Goal: Information Seeking & Learning: Learn about a topic

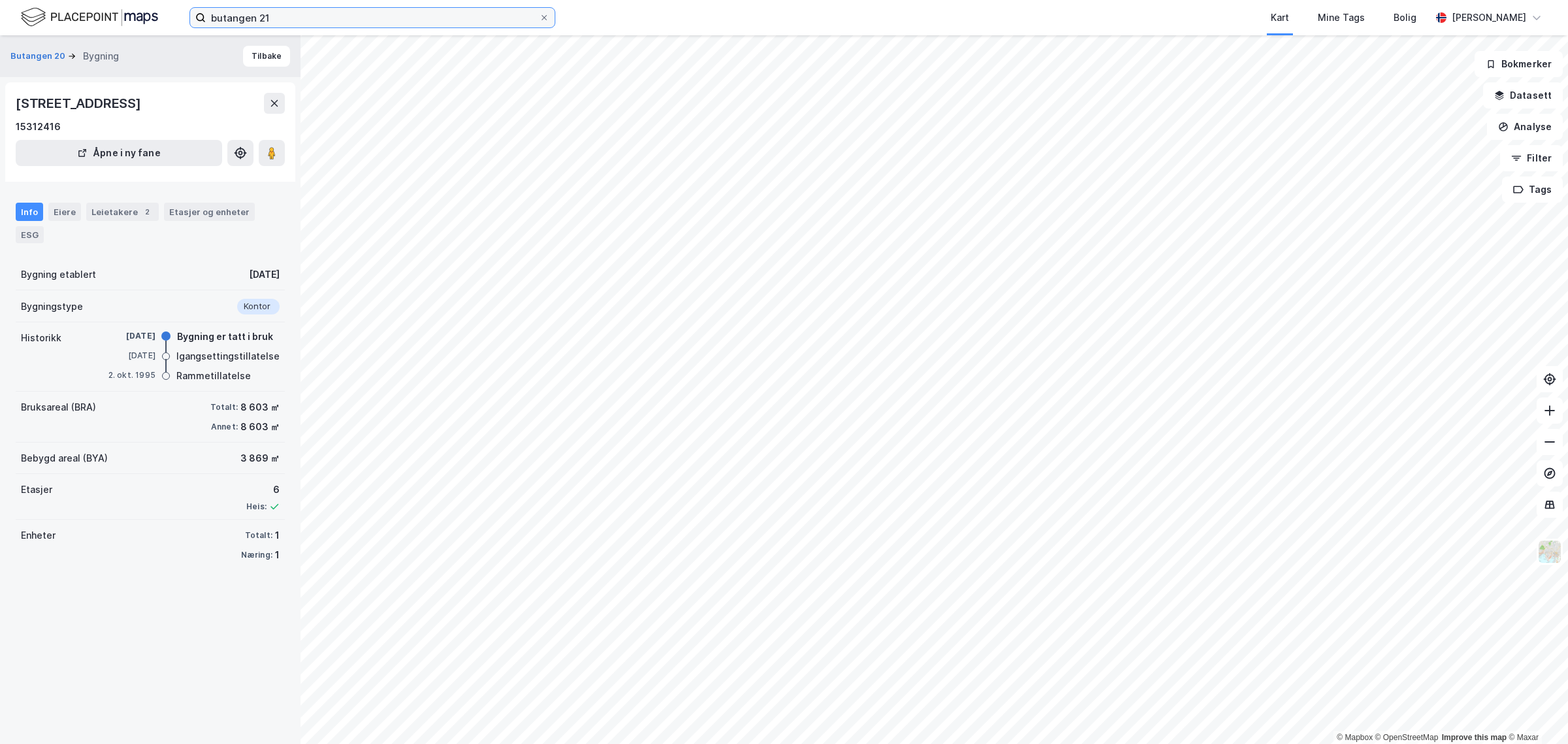
click at [275, 21] on input "butangen 21" at bounding box center [373, 17] width 333 height 20
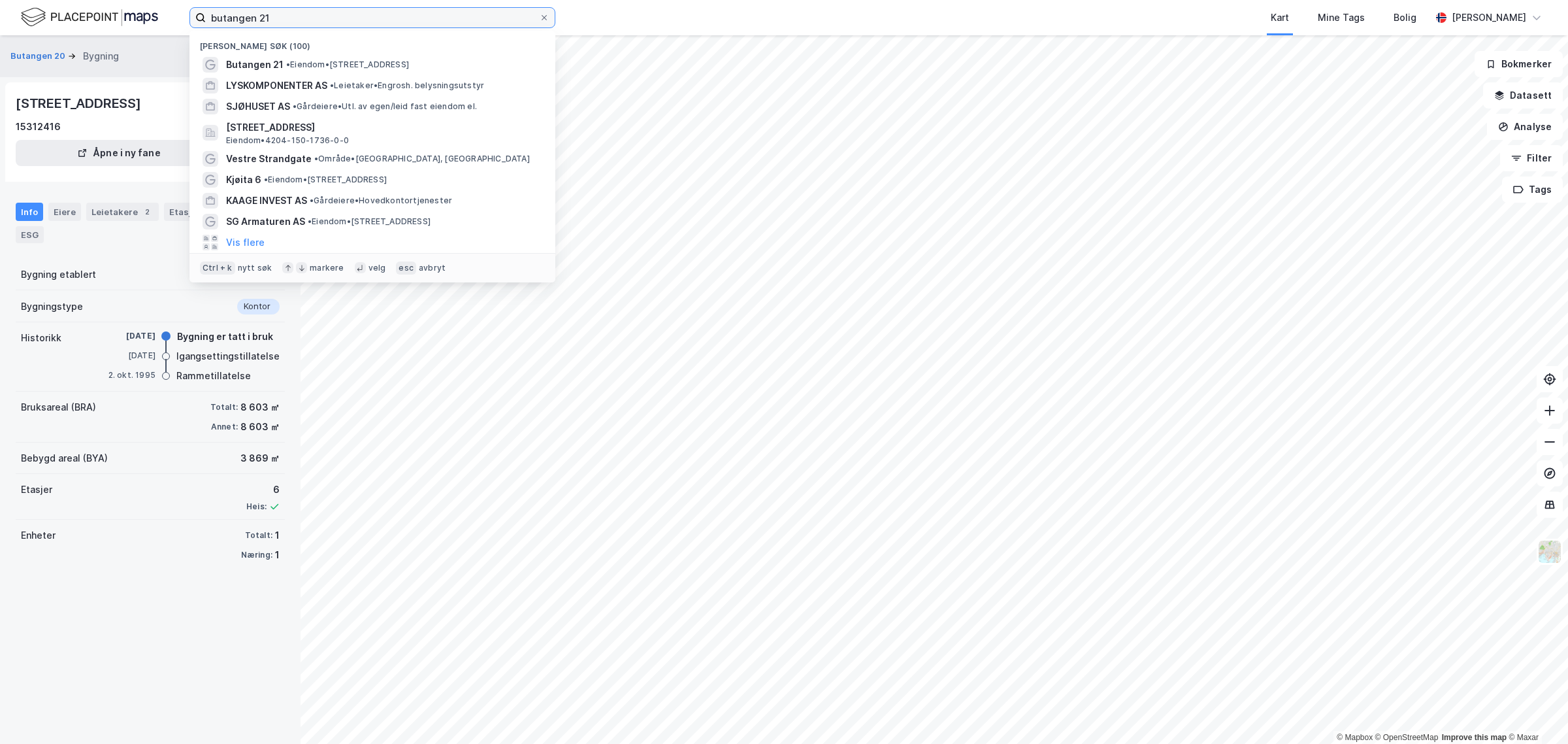
click at [275, 21] on input "butangen 21" at bounding box center [373, 17] width 333 height 20
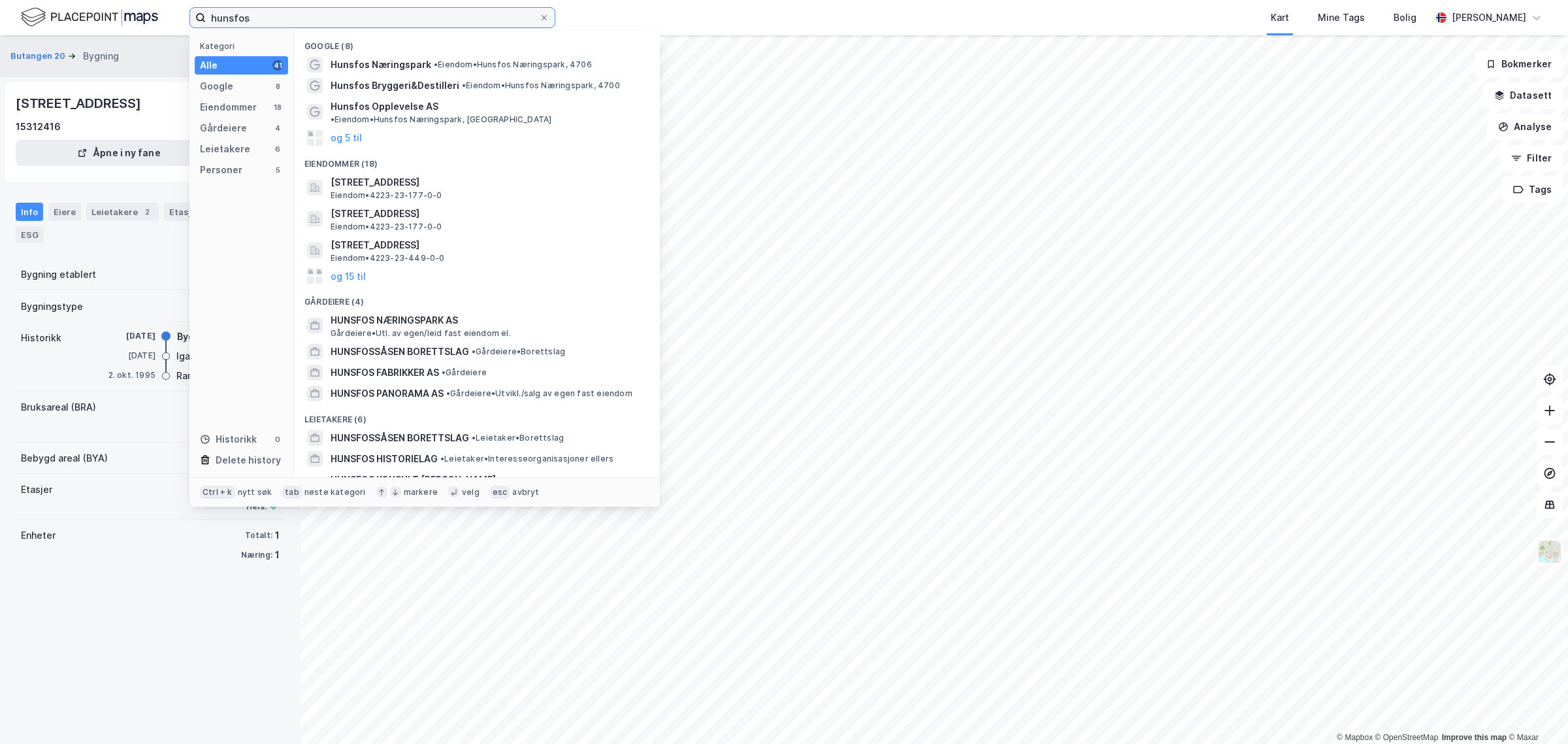
type input "hunsfos"
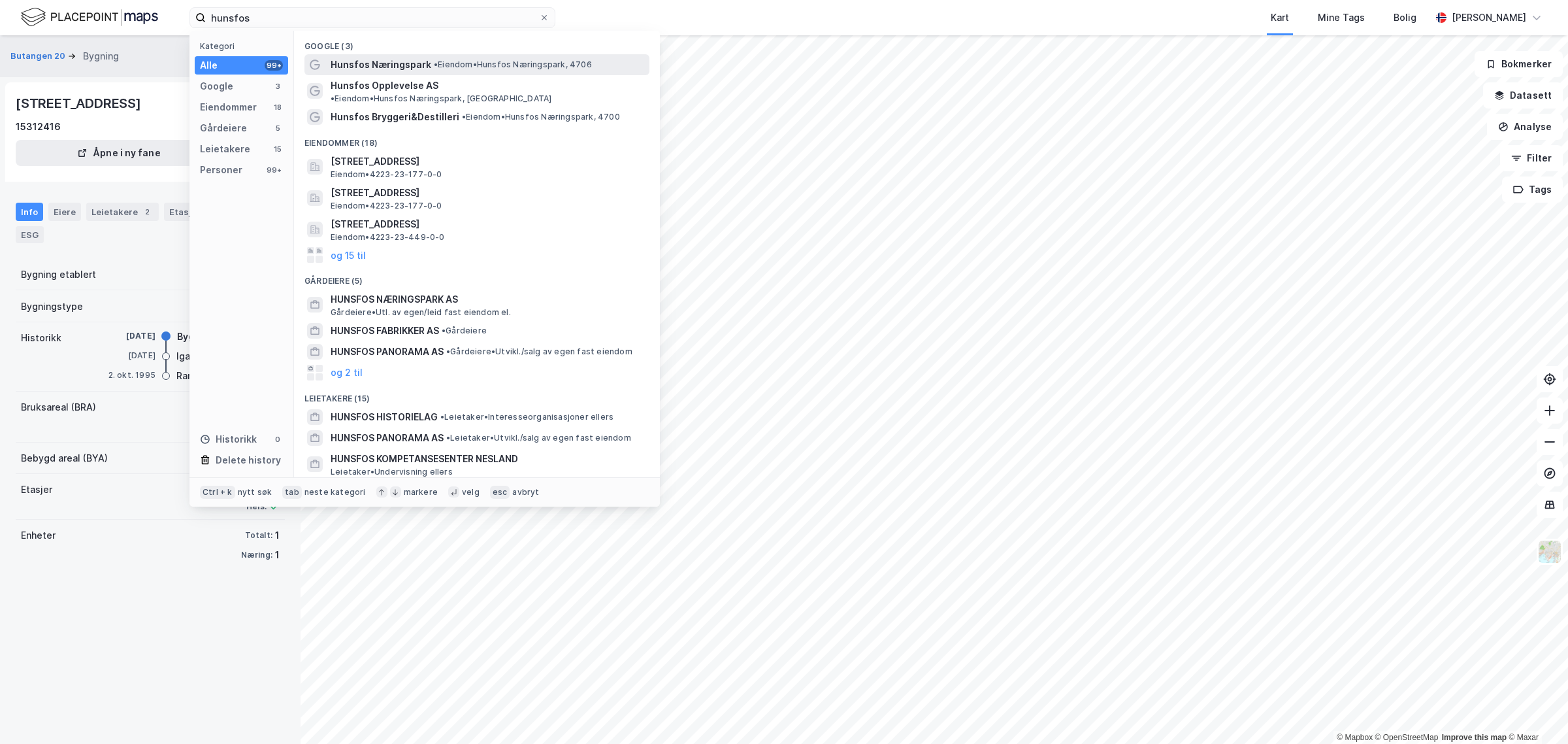
click at [367, 57] on span "Hunsfos Næringspark" at bounding box center [380, 64] width 101 height 16
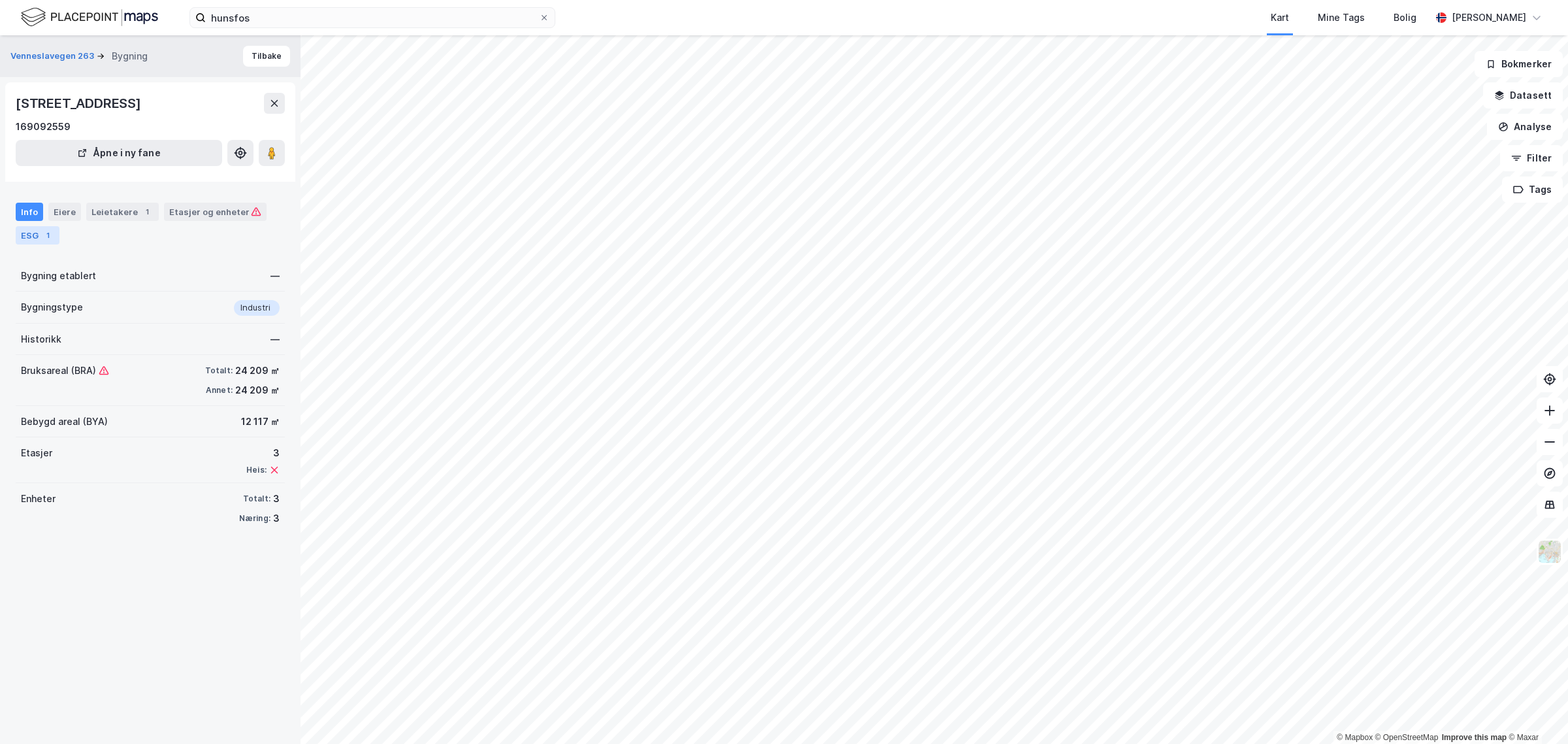
click at [31, 236] on div "ESG 1" at bounding box center [38, 235] width 44 height 18
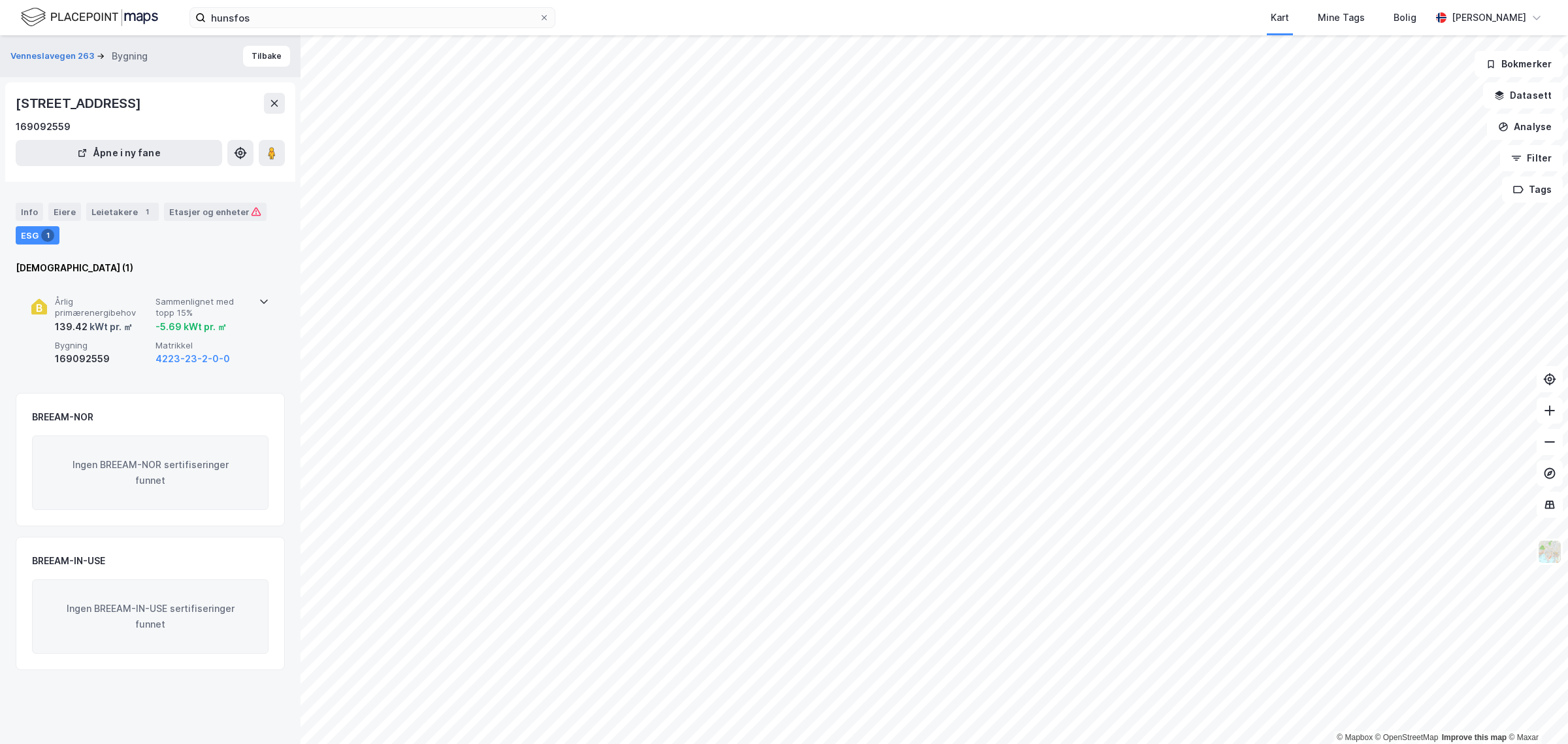
click at [82, 322] on span "Bygning" at bounding box center [102, 346] width 95 height 11
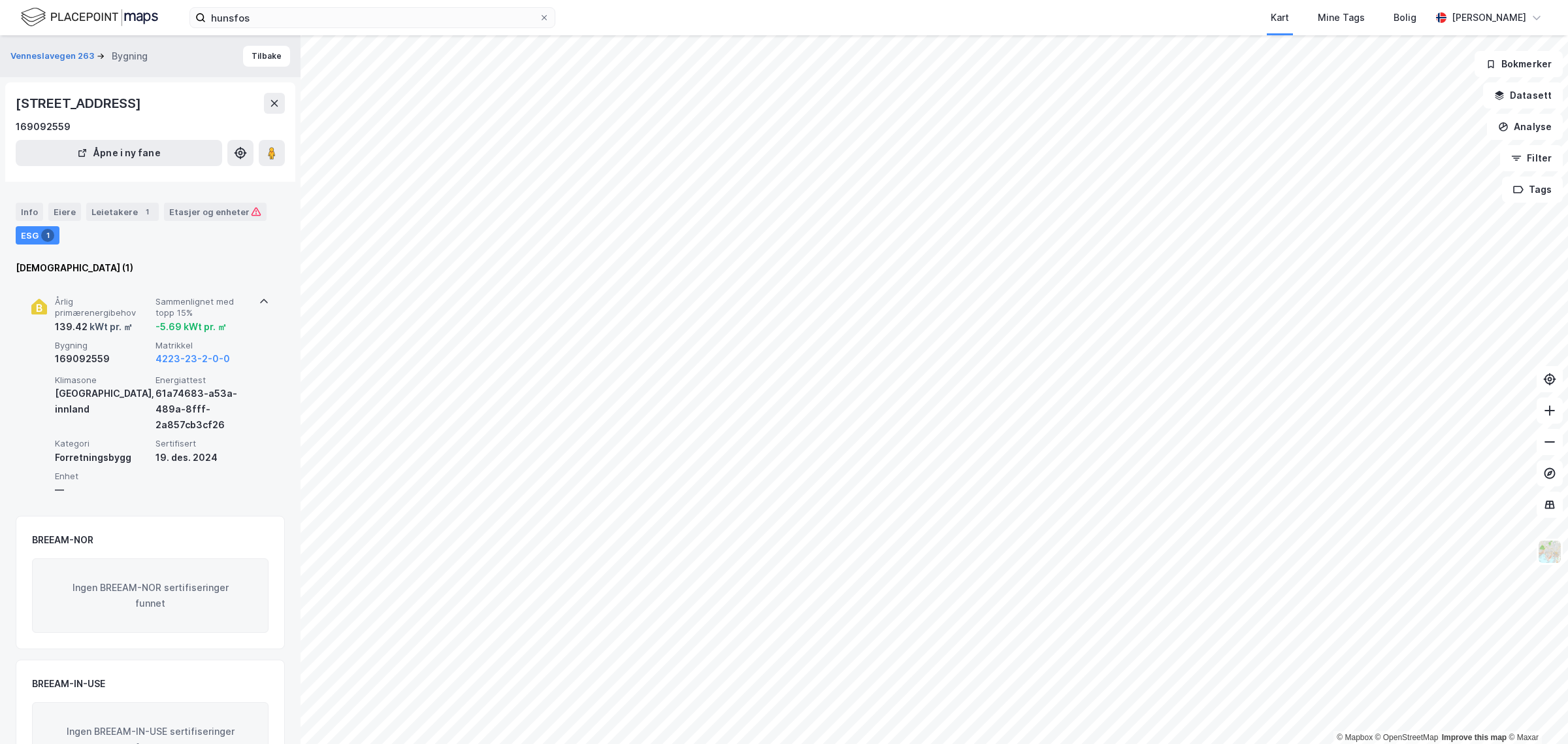
click at [67, 322] on div "139.42 kWt pr. ㎡" at bounding box center [93, 327] width 78 height 16
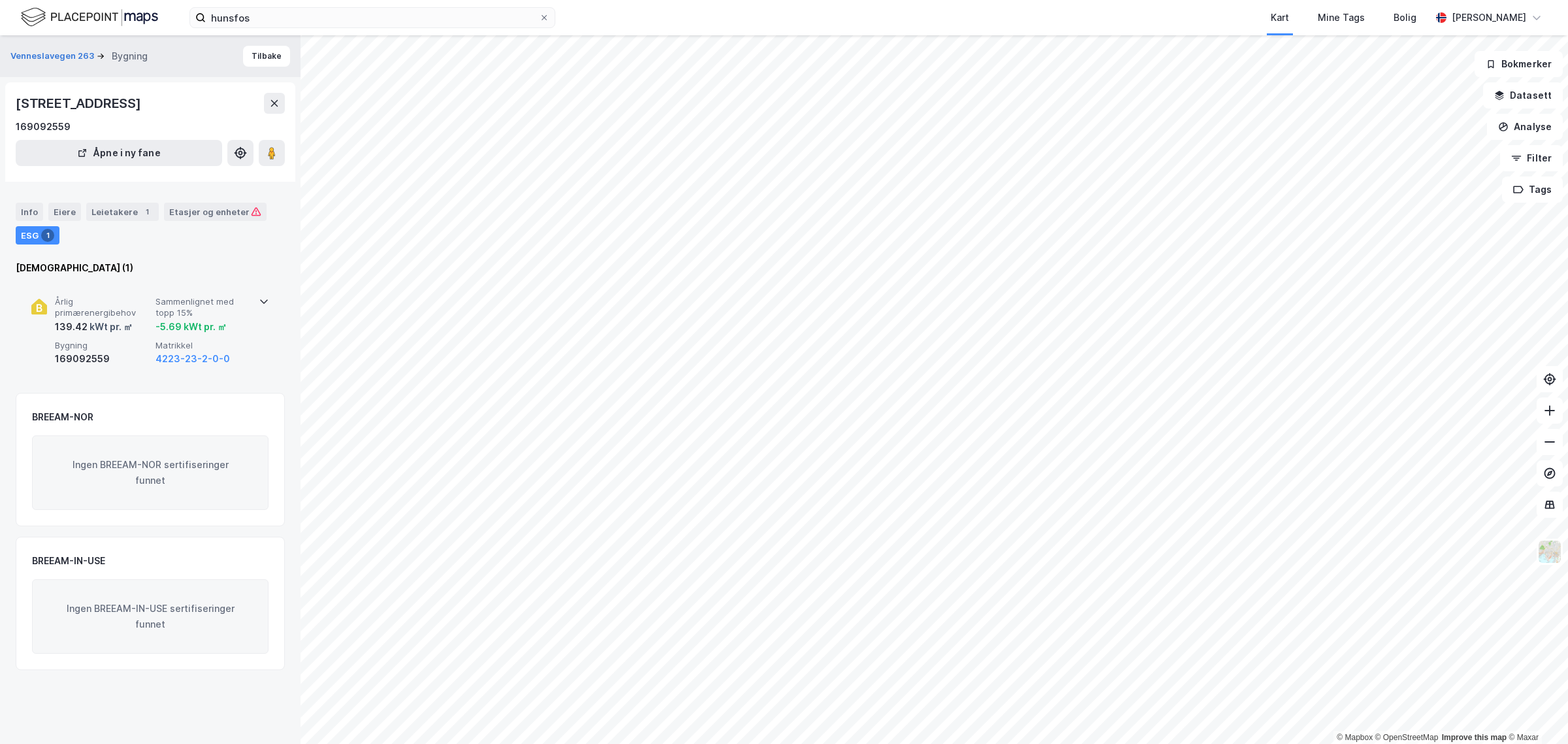
click at [67, 322] on div "139.42 kWt pr. ㎡" at bounding box center [93, 327] width 78 height 16
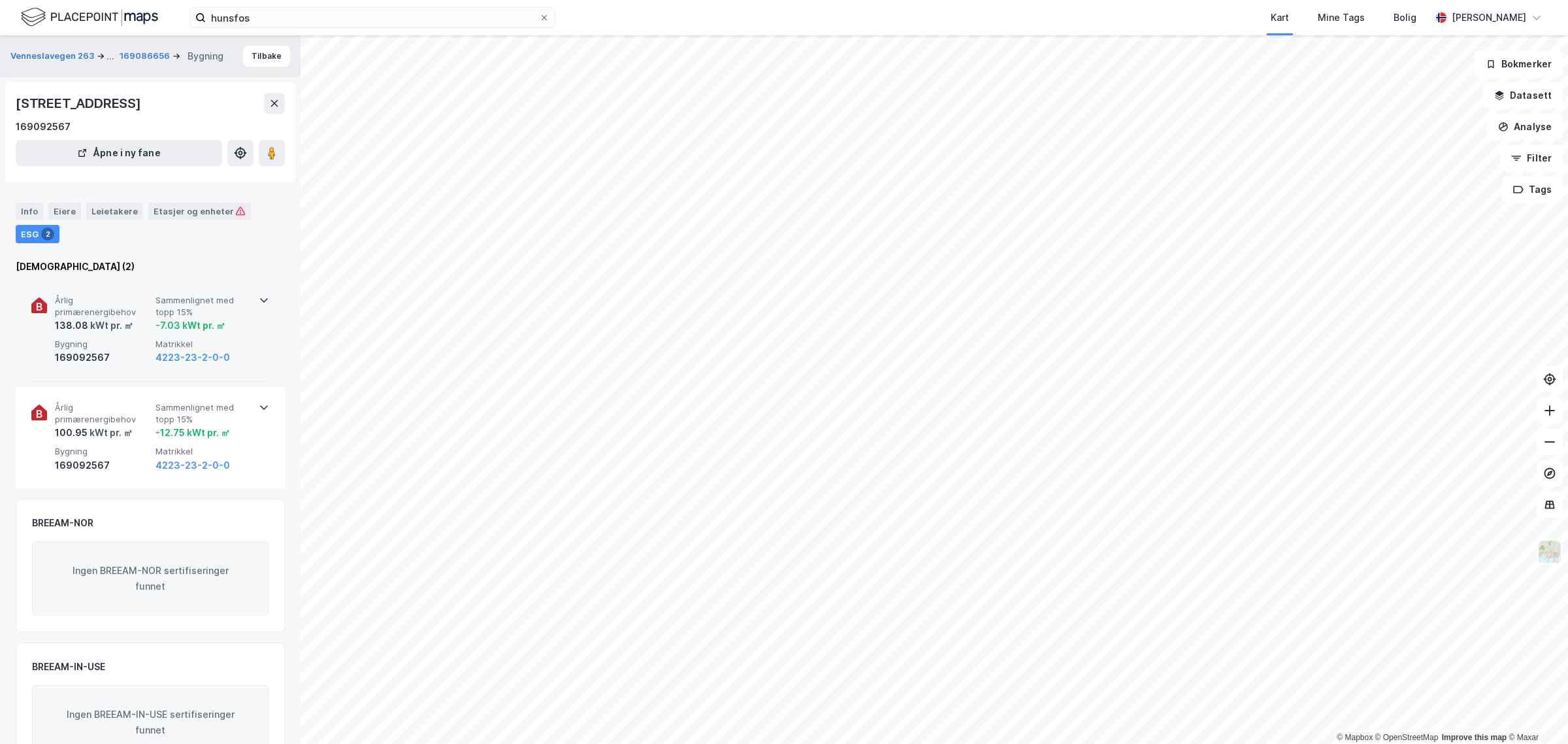
click at [253, 299] on div "Årlig primærenergibehov 138.08 kWt pr. ㎡ Sammenlignet med topp 15% -7.03 kWt pr…" at bounding box center [150, 331] width 238 height 102
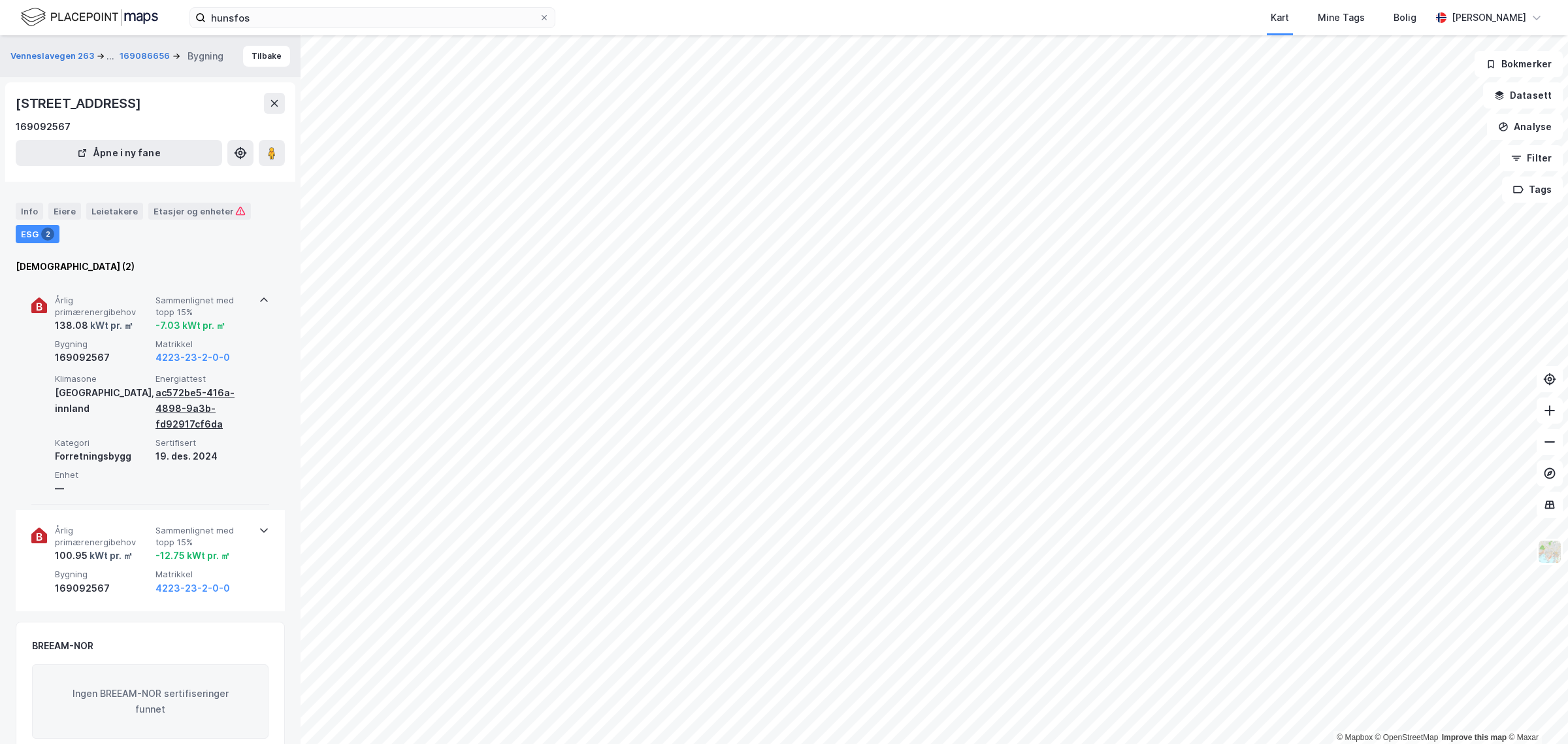
click at [166, 322] on div "ac572be5-416a-4898-9a3b-fd92917cf6da" at bounding box center [202, 409] width 95 height 47
drag, startPoint x: 176, startPoint y: 402, endPoint x: 168, endPoint y: 420, distance: 19.7
click at [168, 322] on div "ac572be5-416a-4898-9a3b-fd92917cf6da" at bounding box center [202, 409] width 95 height 47
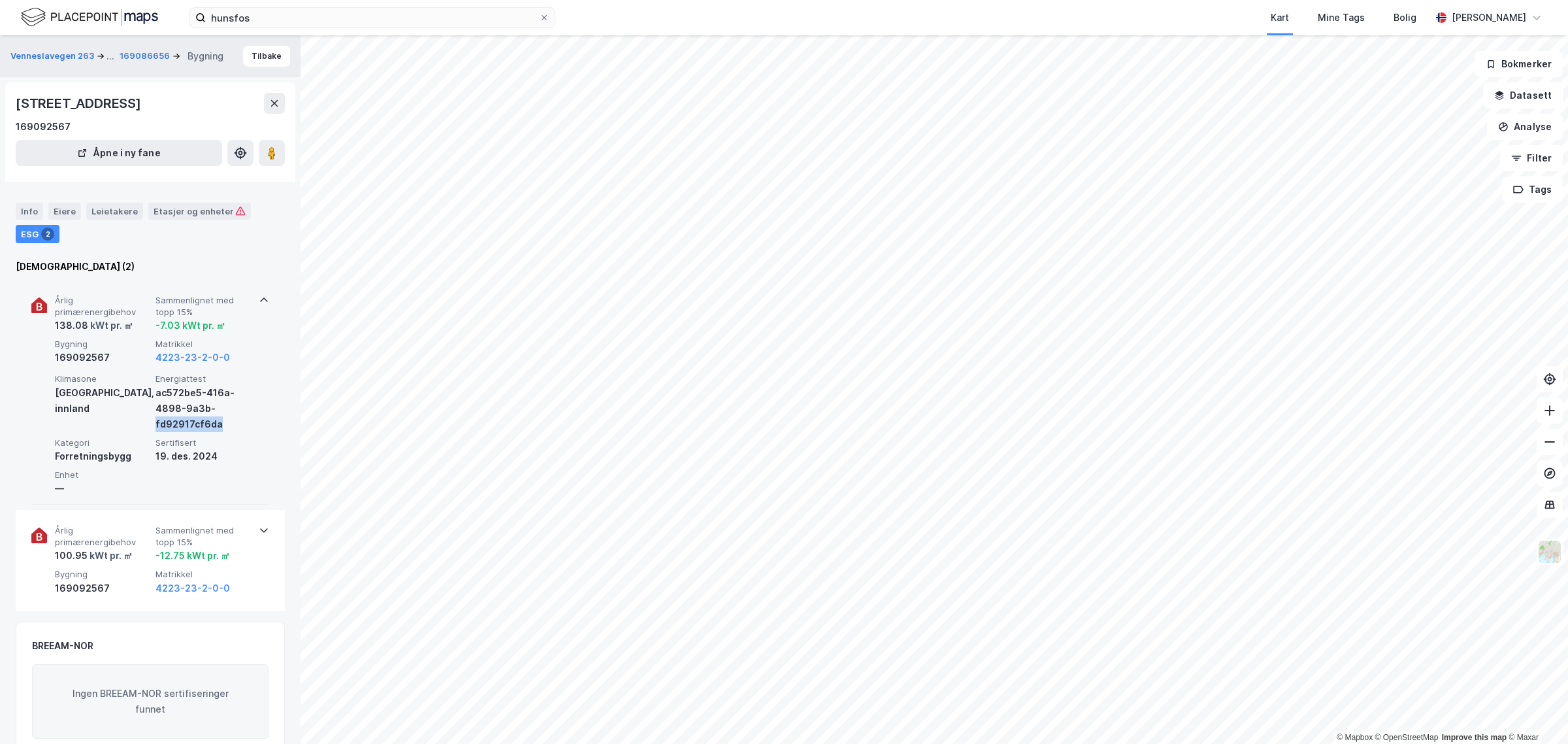
click at [168, 322] on div "ac572be5-416a-4898-9a3b-fd92917cf6da" at bounding box center [202, 409] width 95 height 47
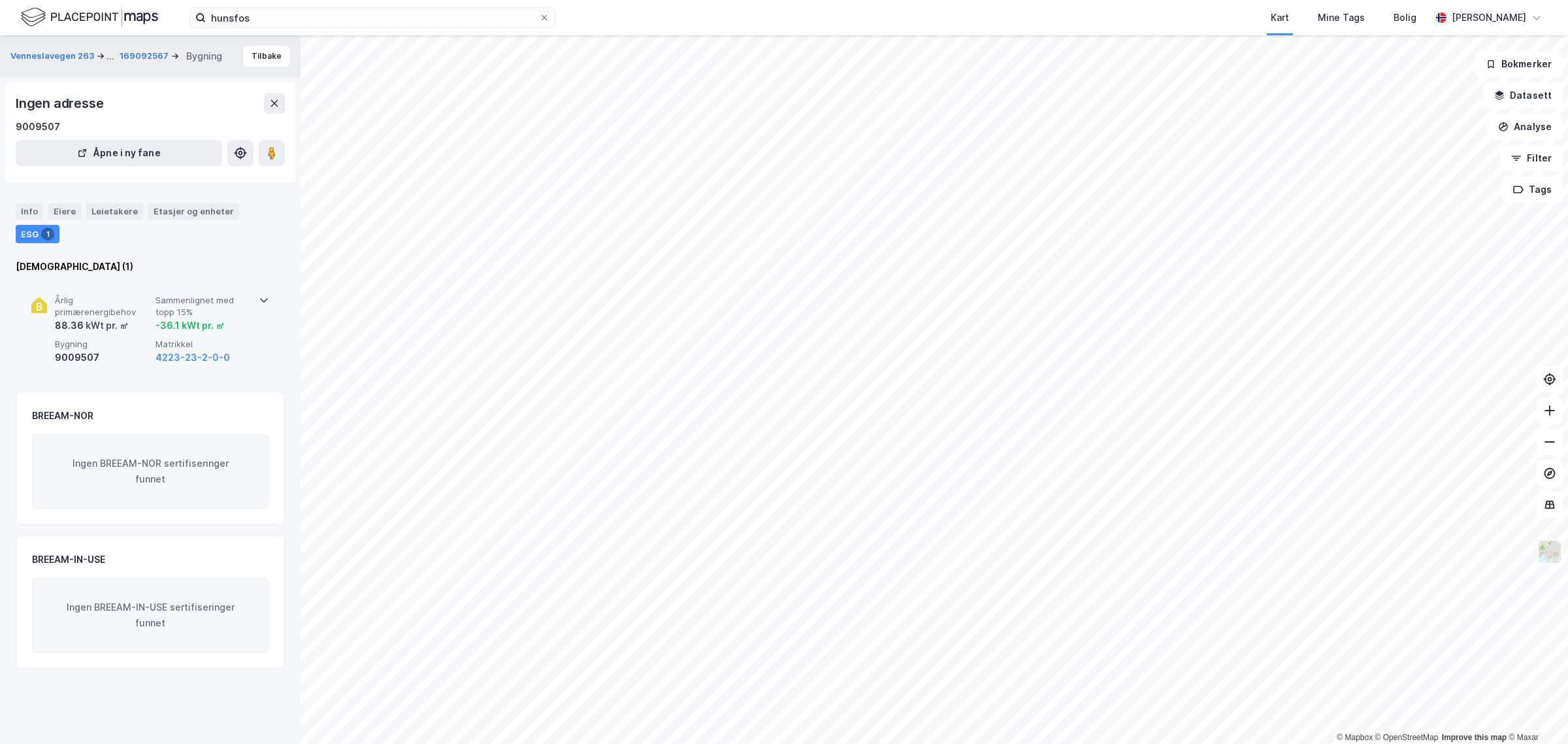
click at [259, 296] on icon at bounding box center [264, 299] width 10 height 10
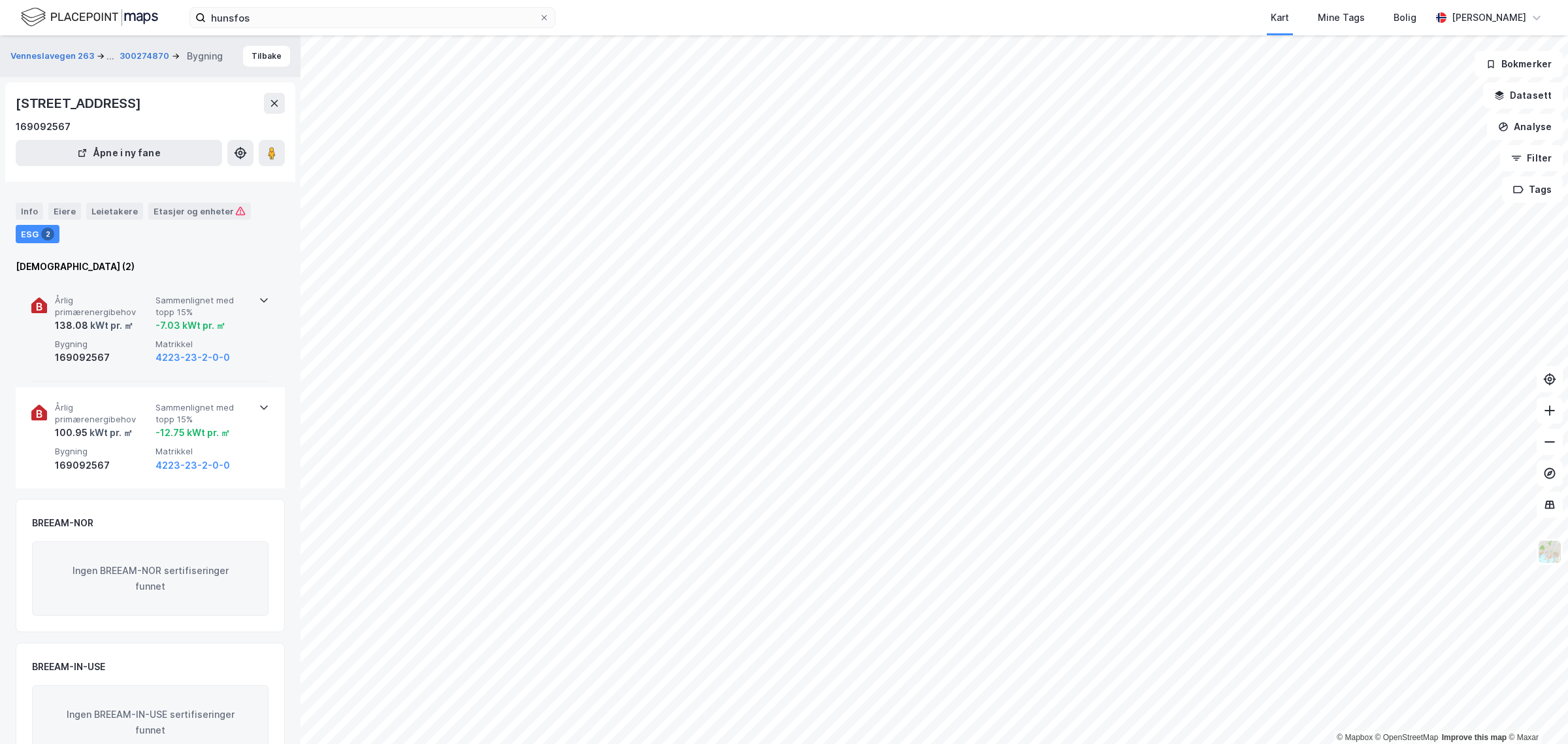
click at [251, 305] on div "Årlig primærenergibehov 138.08 kWt pr. ㎡ Sammenlignet med topp 15% -7.03 kWt pr…" at bounding box center [150, 331] width 238 height 102
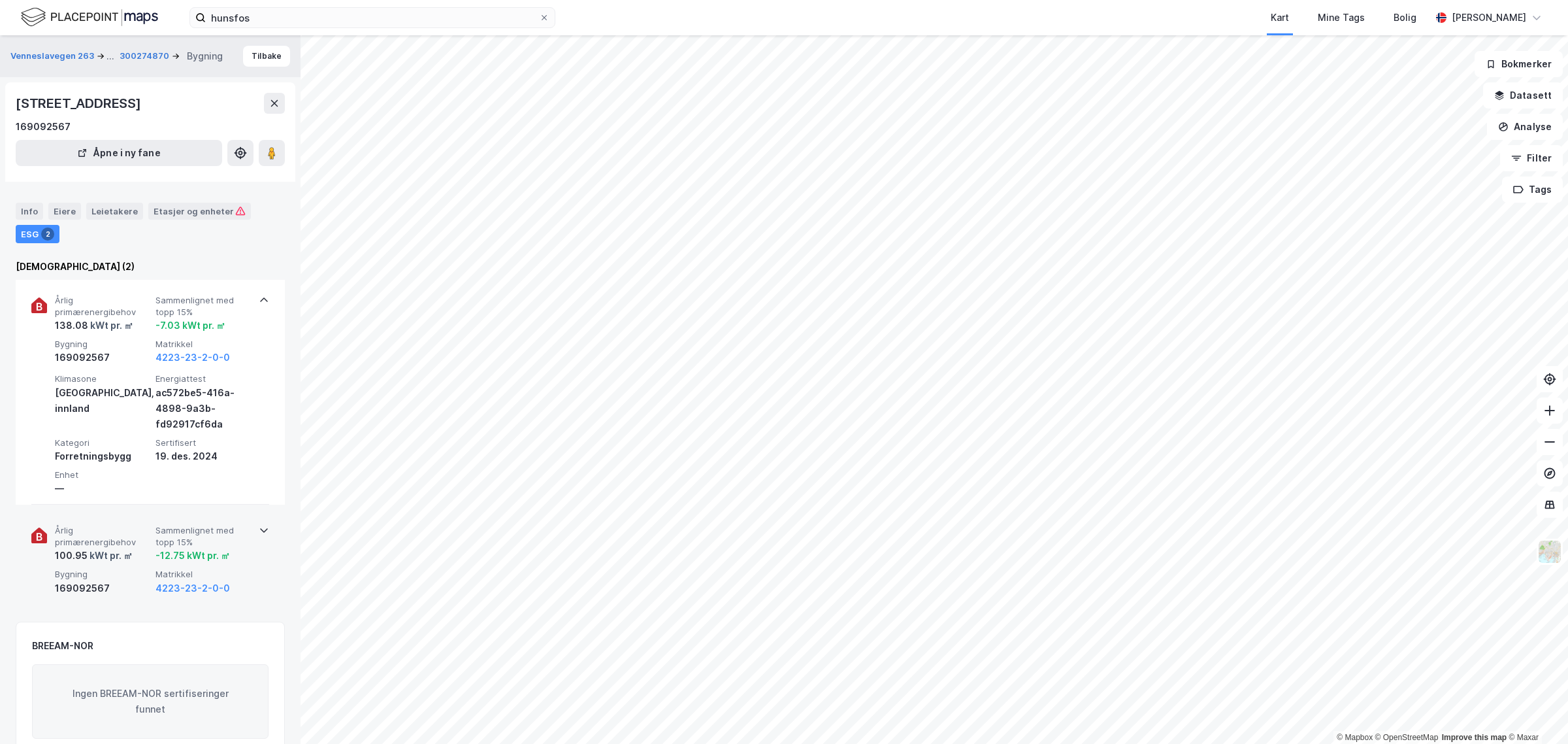
click at [260, 322] on icon at bounding box center [264, 531] width 8 height 5
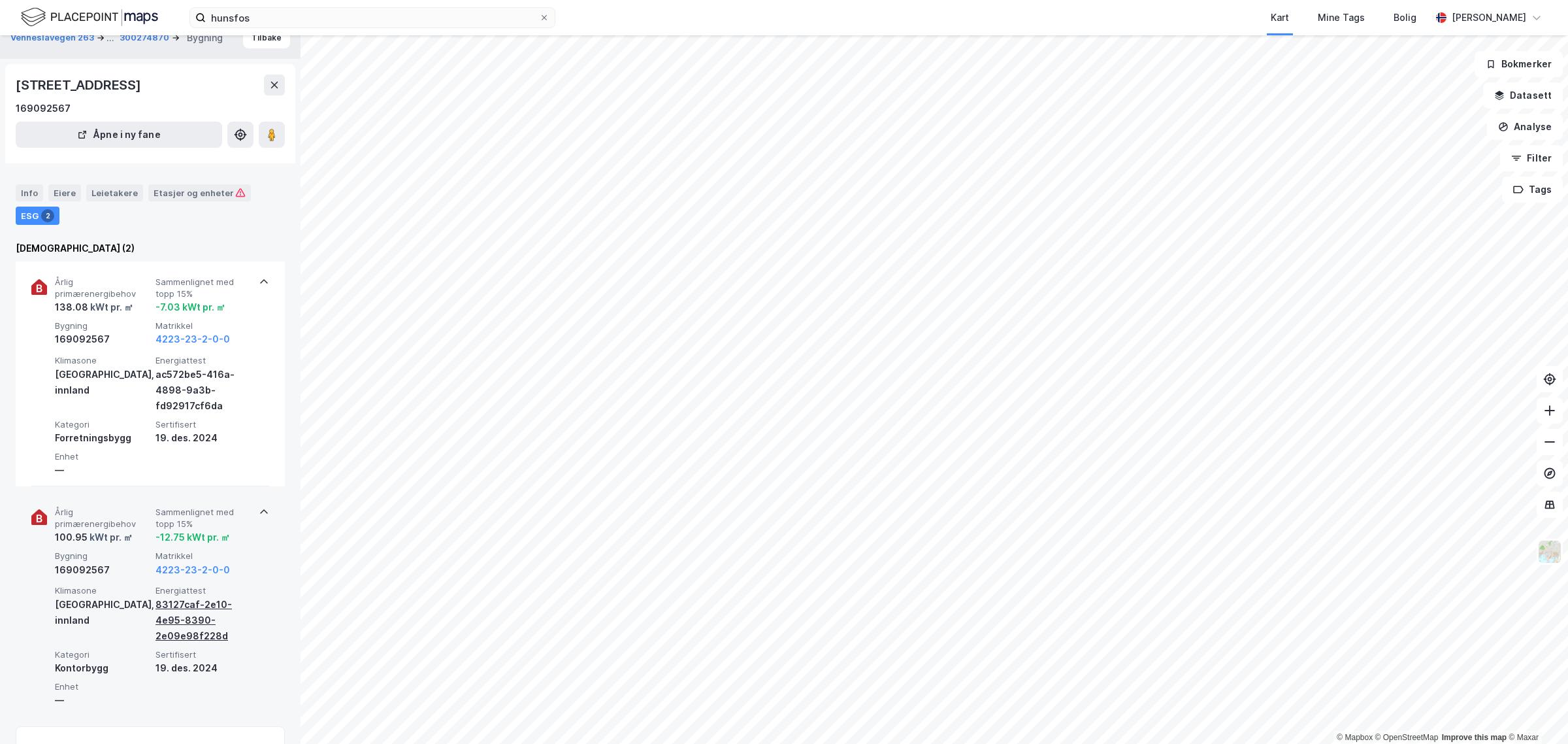
scroll to position [26, 0]
